Goal: Browse casually

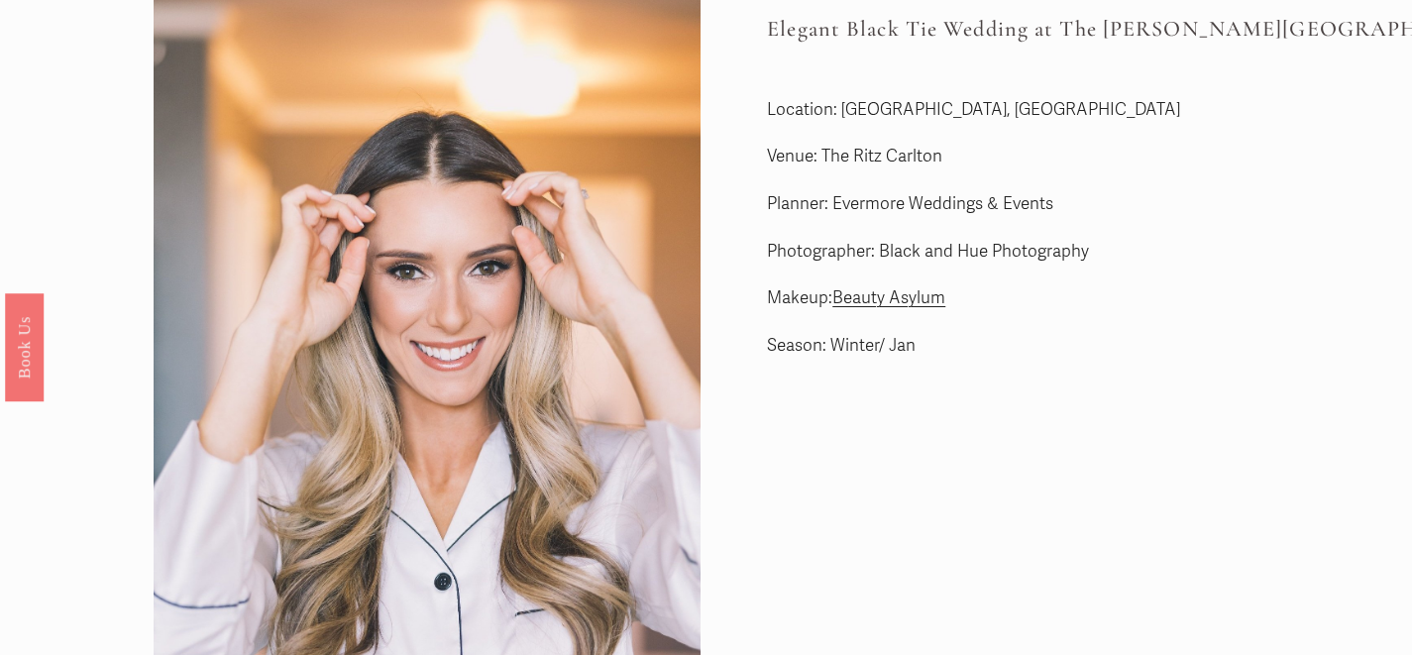
scroll to position [81, 0]
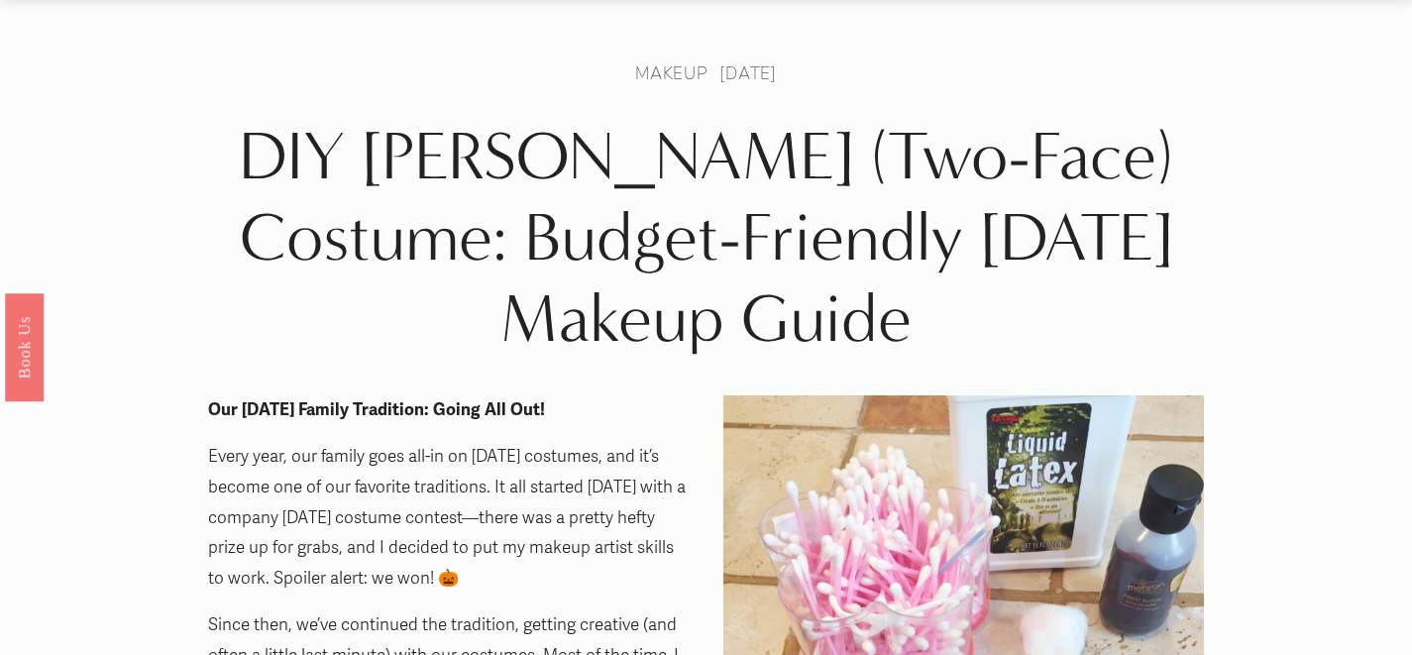
scroll to position [60, 0]
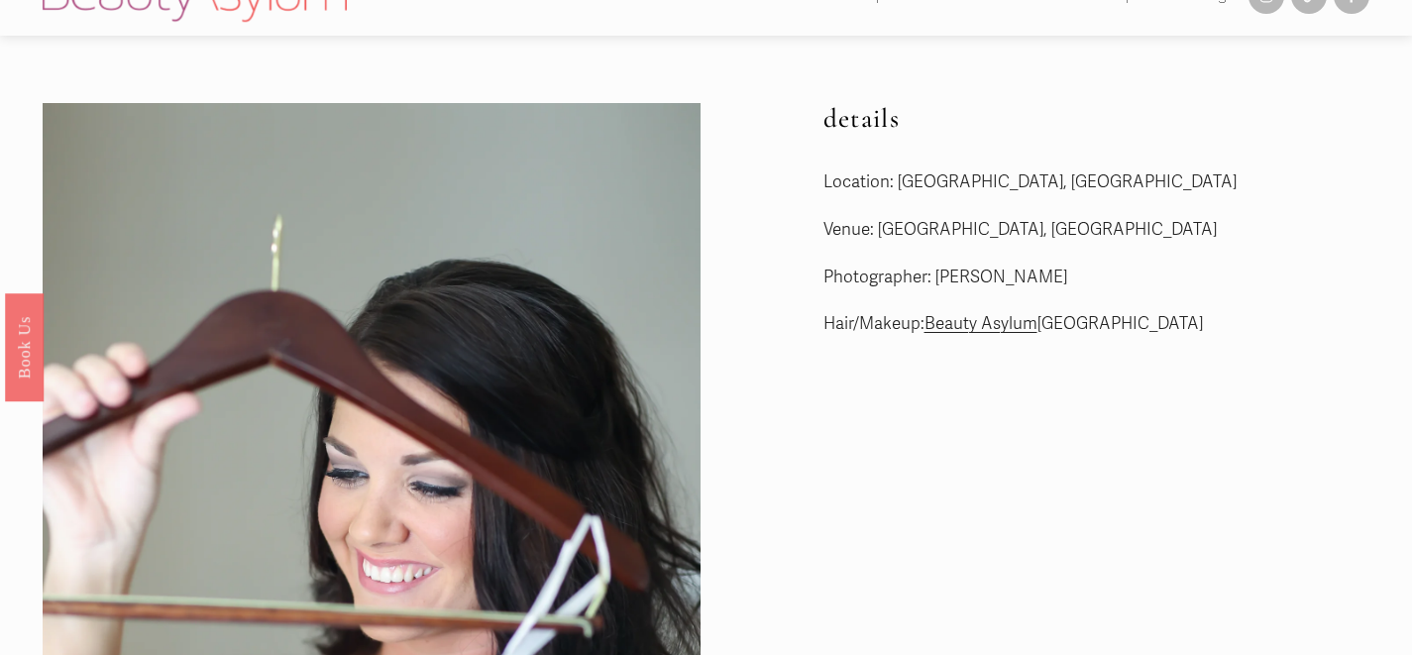
scroll to position [39, 0]
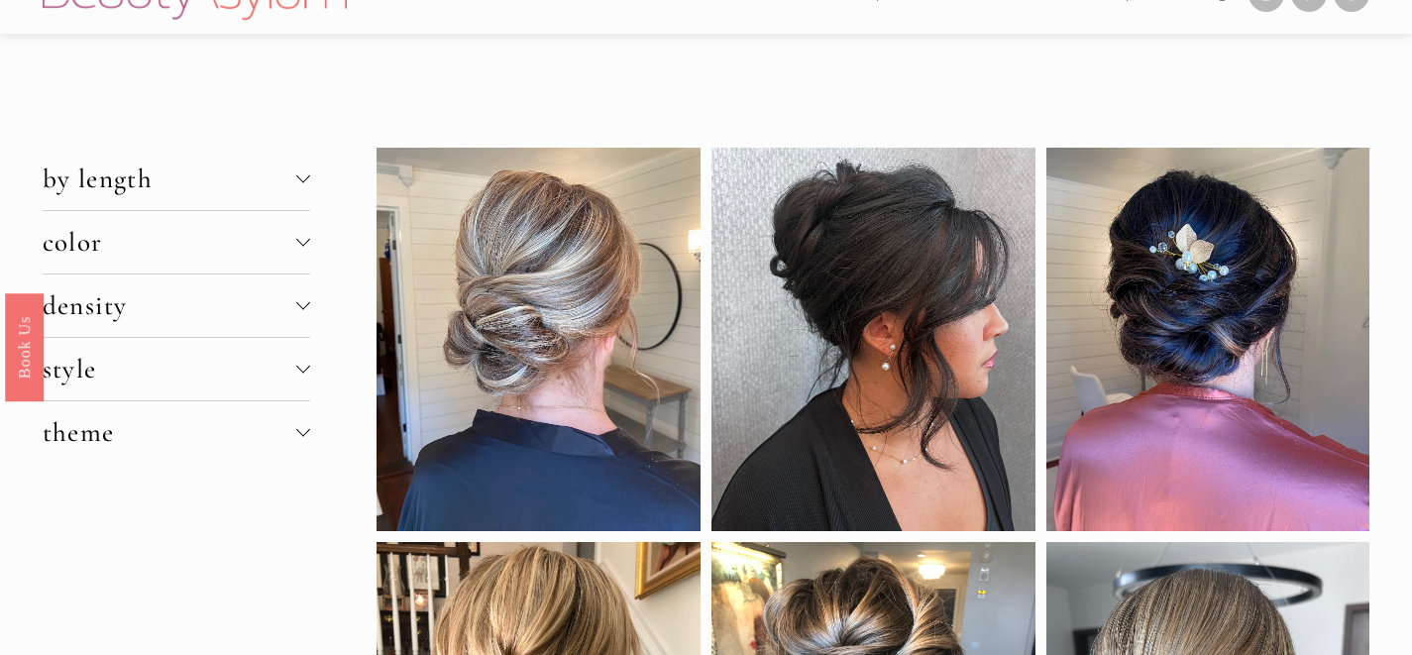
scroll to position [44, 0]
